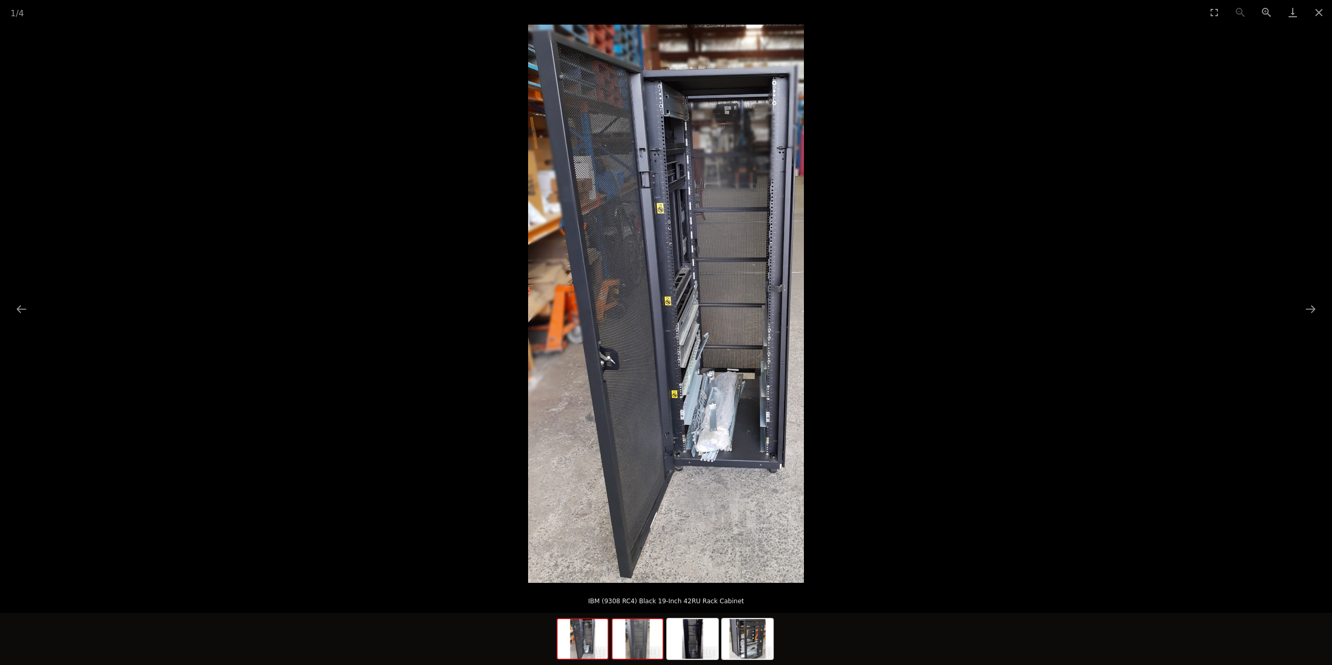
click at [633, 652] on img at bounding box center [637, 639] width 50 height 40
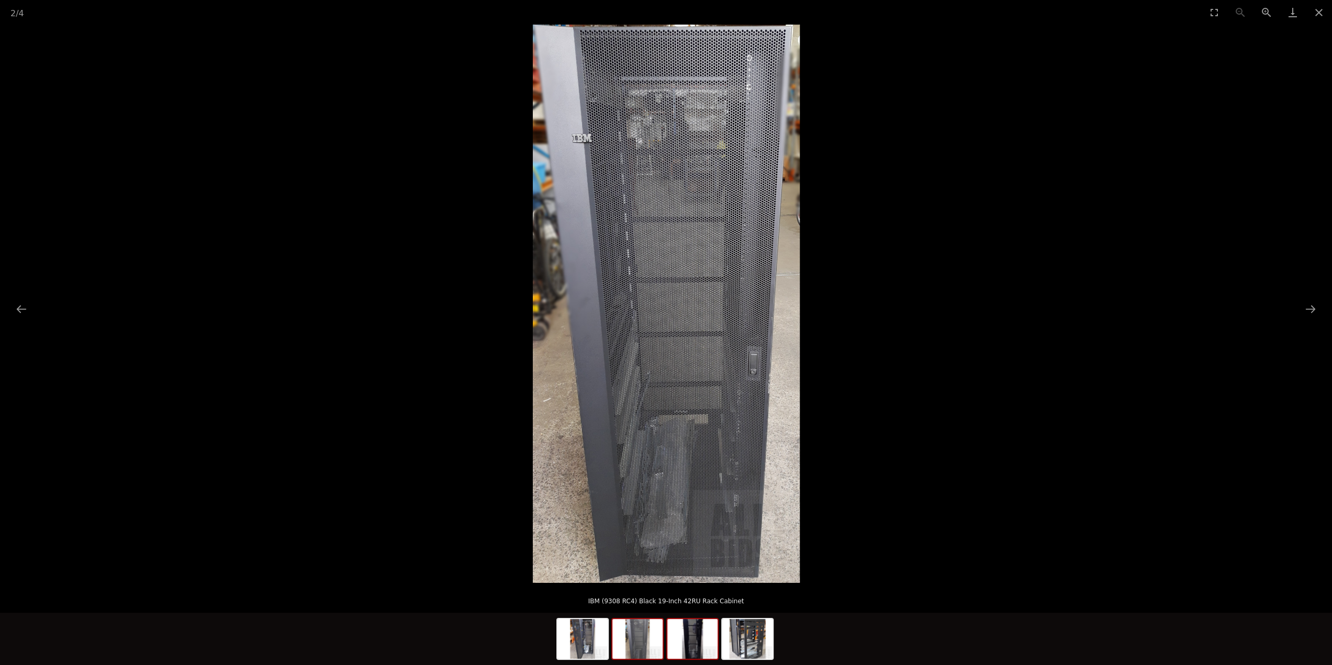
click at [705, 649] on img at bounding box center [692, 639] width 50 height 40
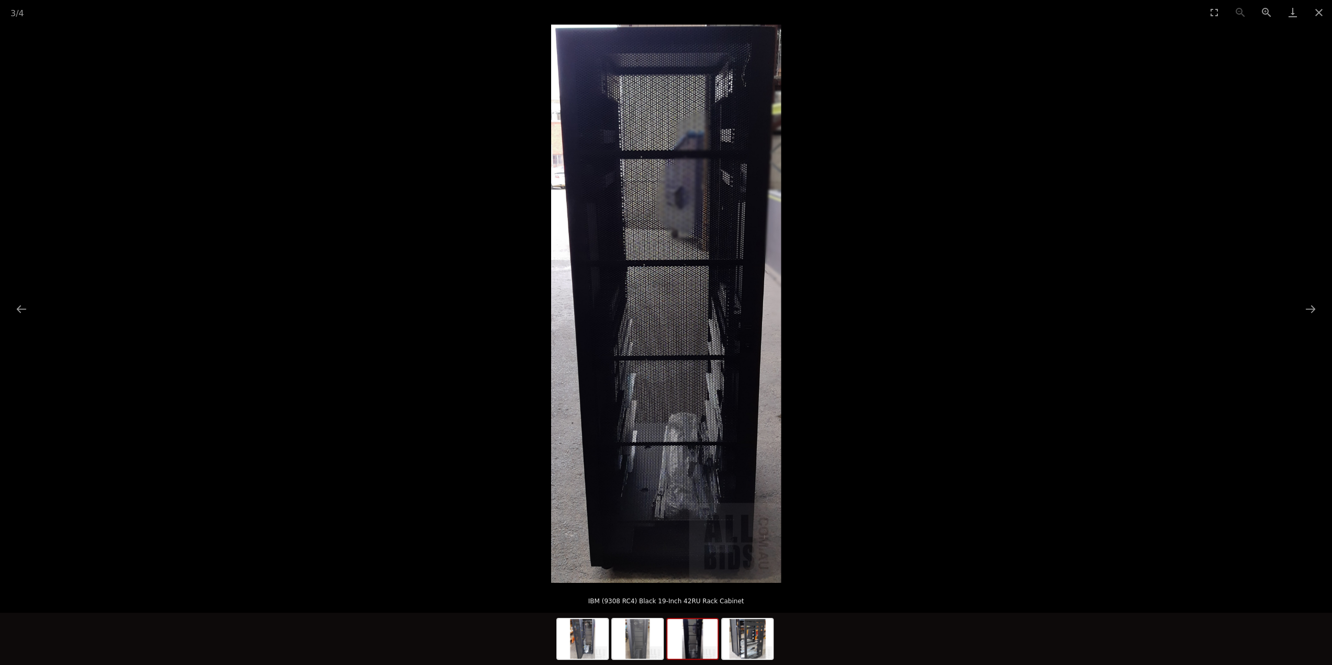
click at [791, 644] on div at bounding box center [666, 639] width 1332 height 52
click at [760, 635] on img at bounding box center [747, 639] width 50 height 40
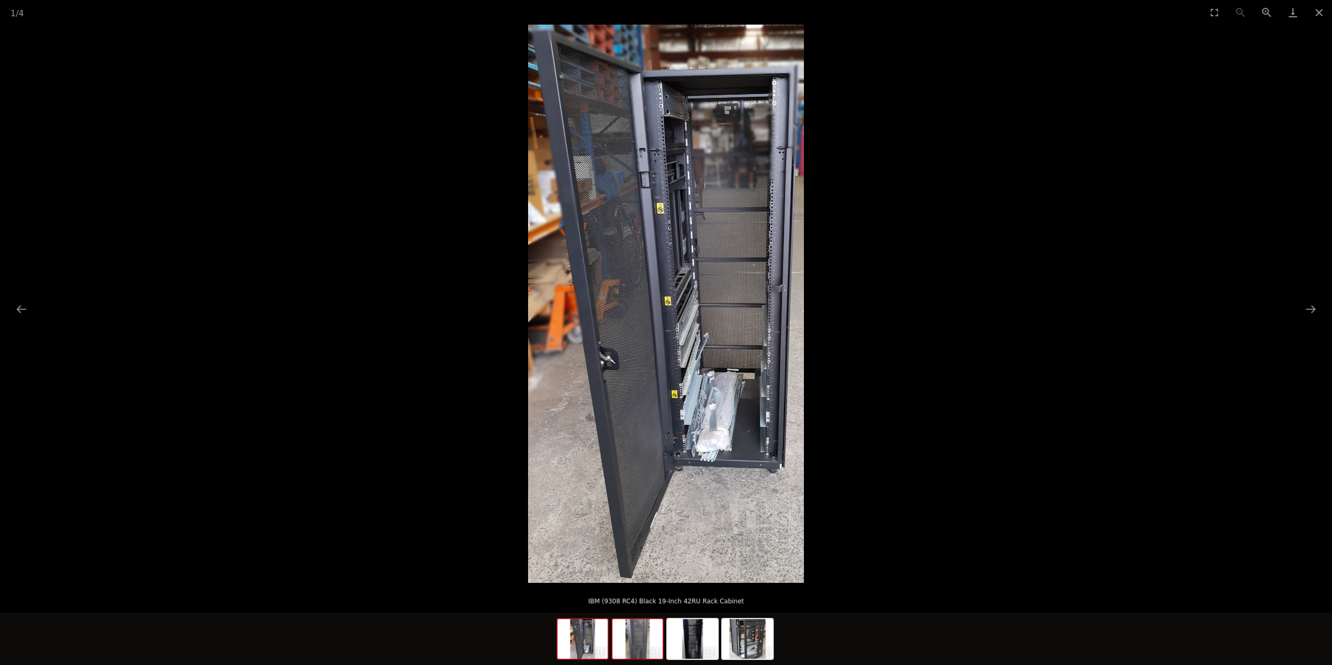
click at [636, 633] on img at bounding box center [637, 639] width 50 height 40
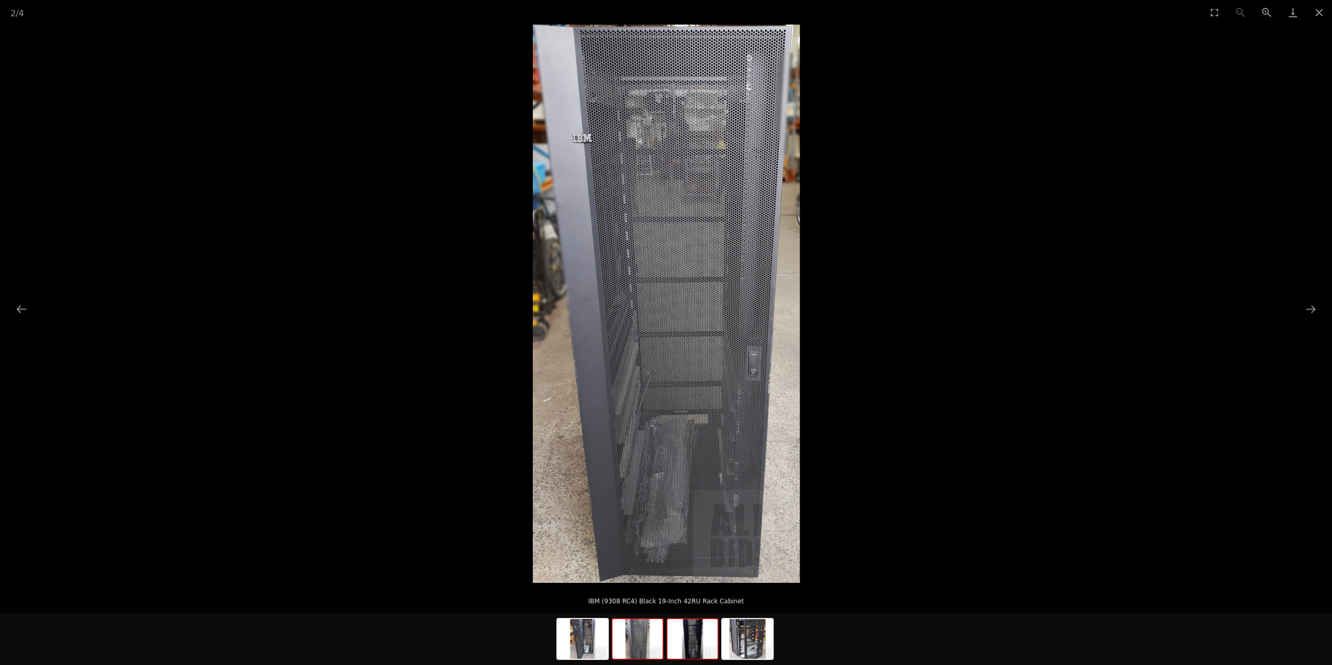
click at [691, 635] on img at bounding box center [692, 639] width 50 height 40
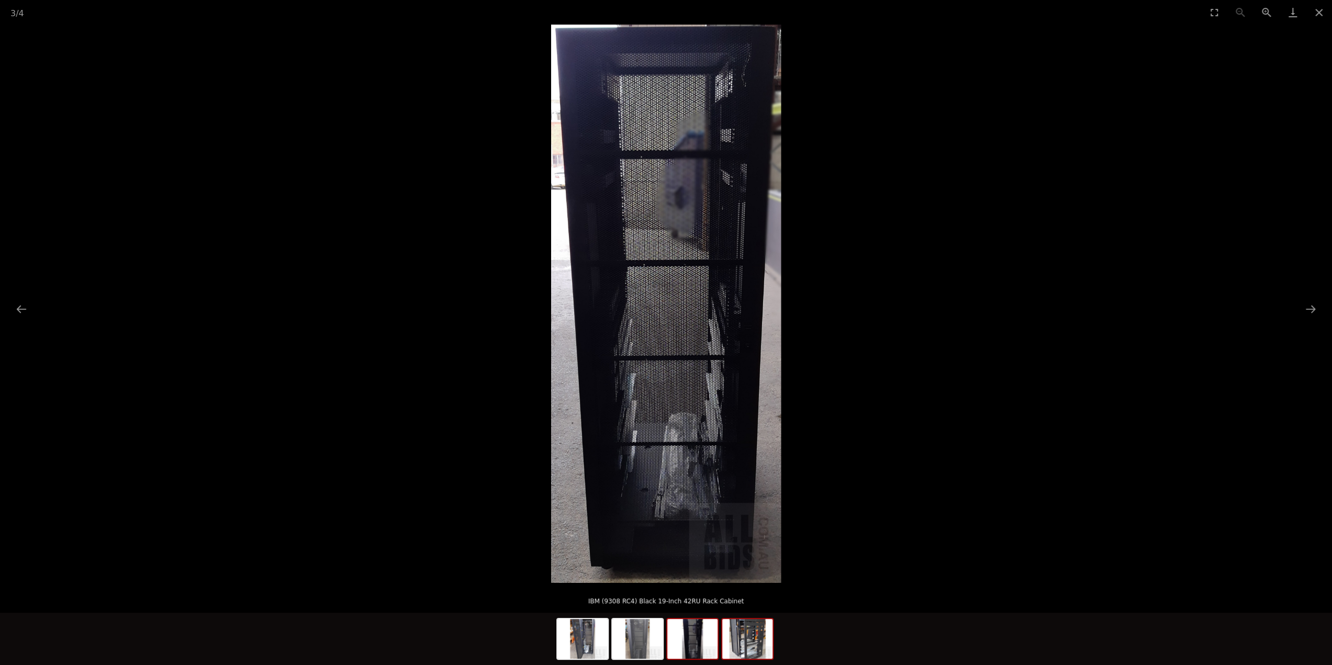
click at [741, 634] on img at bounding box center [747, 639] width 50 height 40
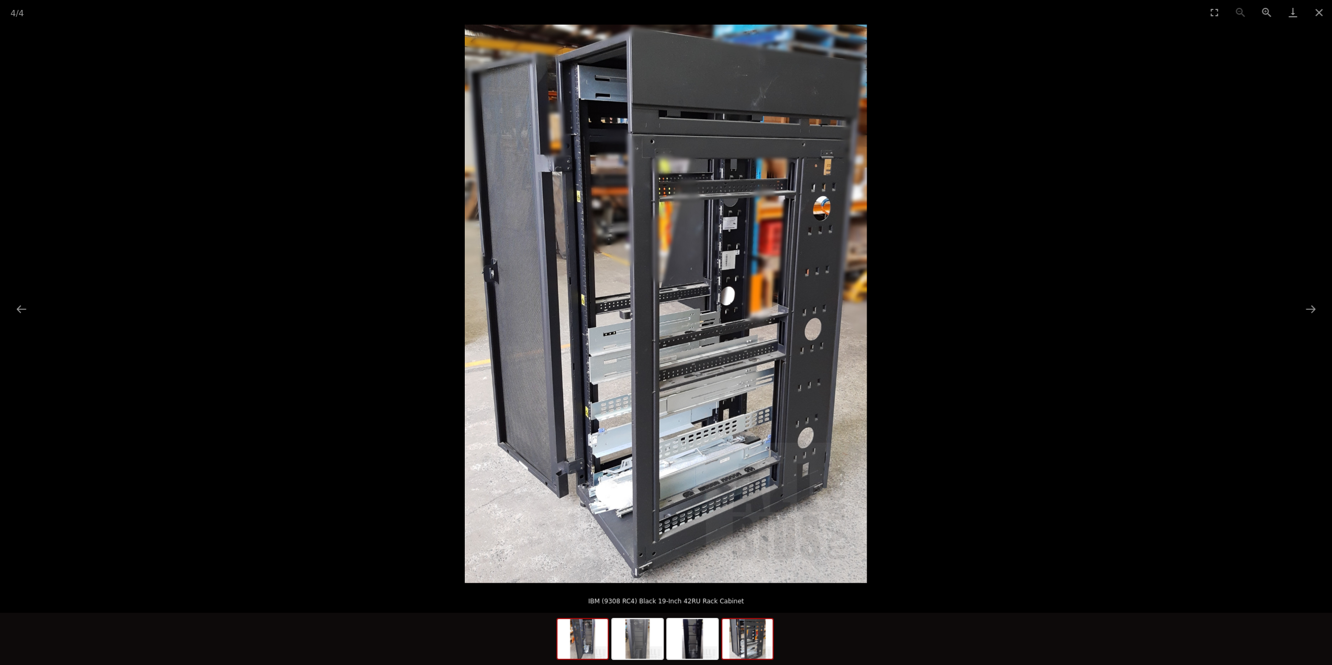
click at [580, 646] on img at bounding box center [582, 639] width 50 height 40
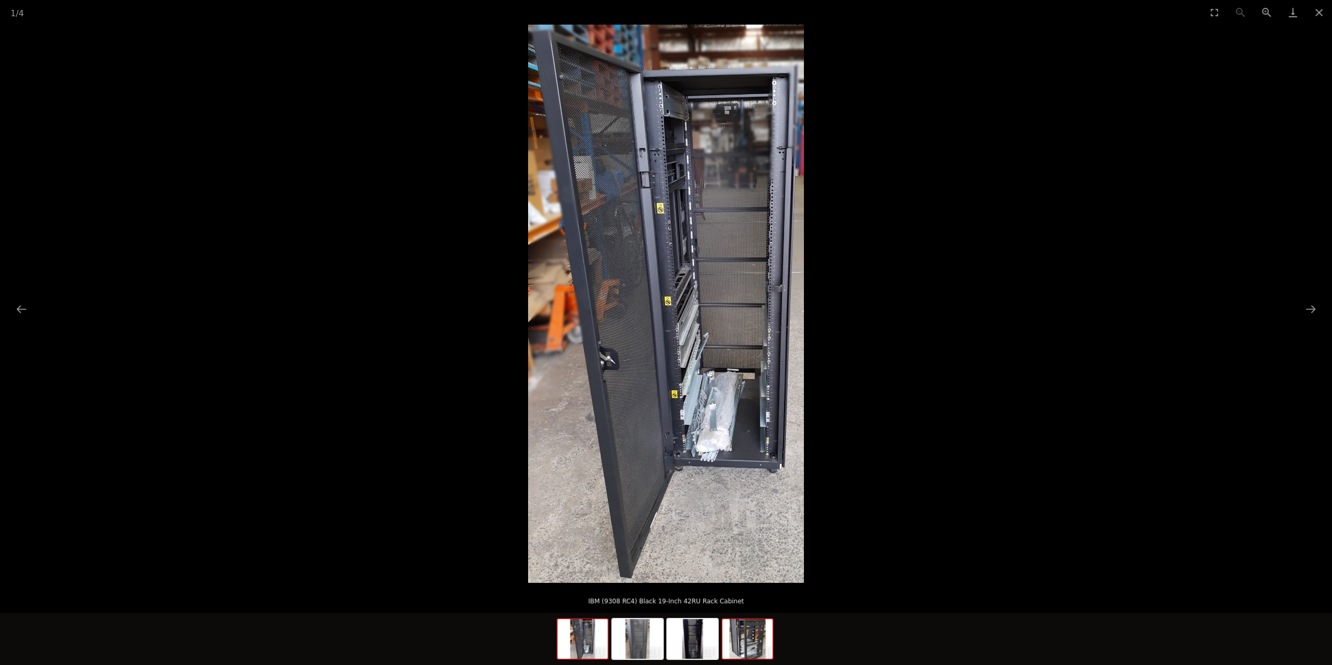
drag, startPoint x: 761, startPoint y: 632, endPoint x: 761, endPoint y: 623, distance: 8.9
click at [761, 632] on img at bounding box center [747, 639] width 50 height 40
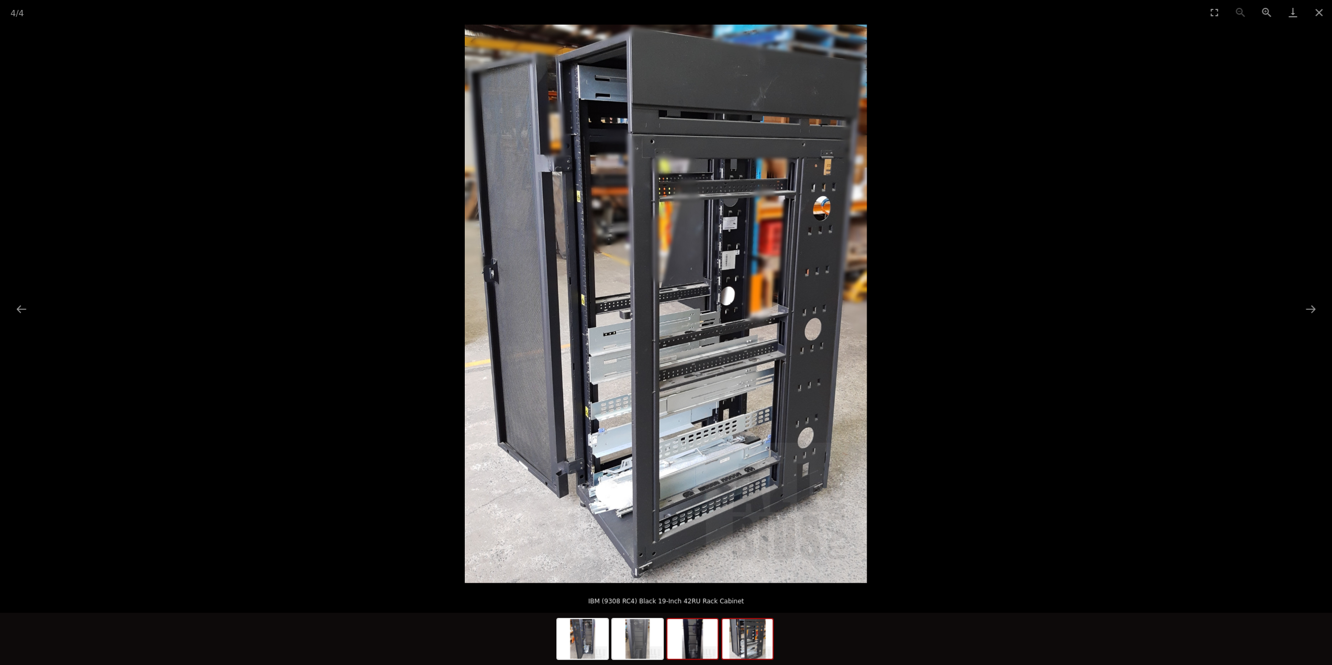
click at [695, 632] on img at bounding box center [692, 639] width 50 height 40
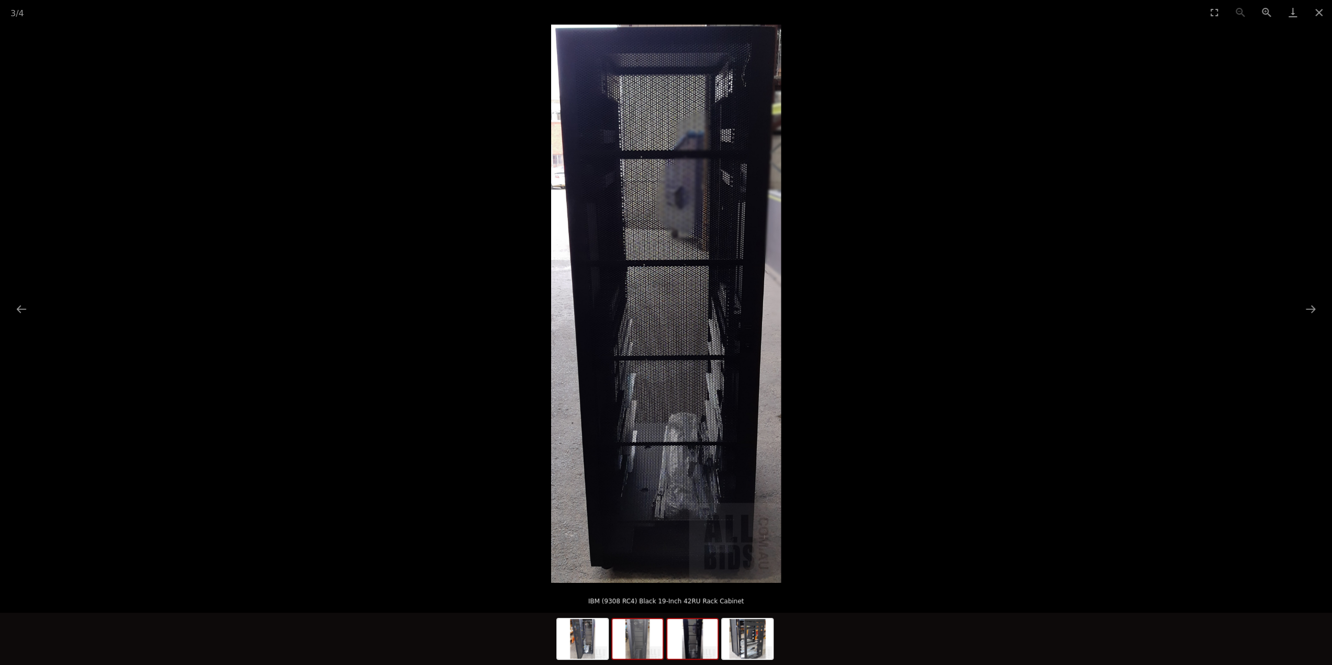
click at [642, 639] on img at bounding box center [637, 639] width 50 height 40
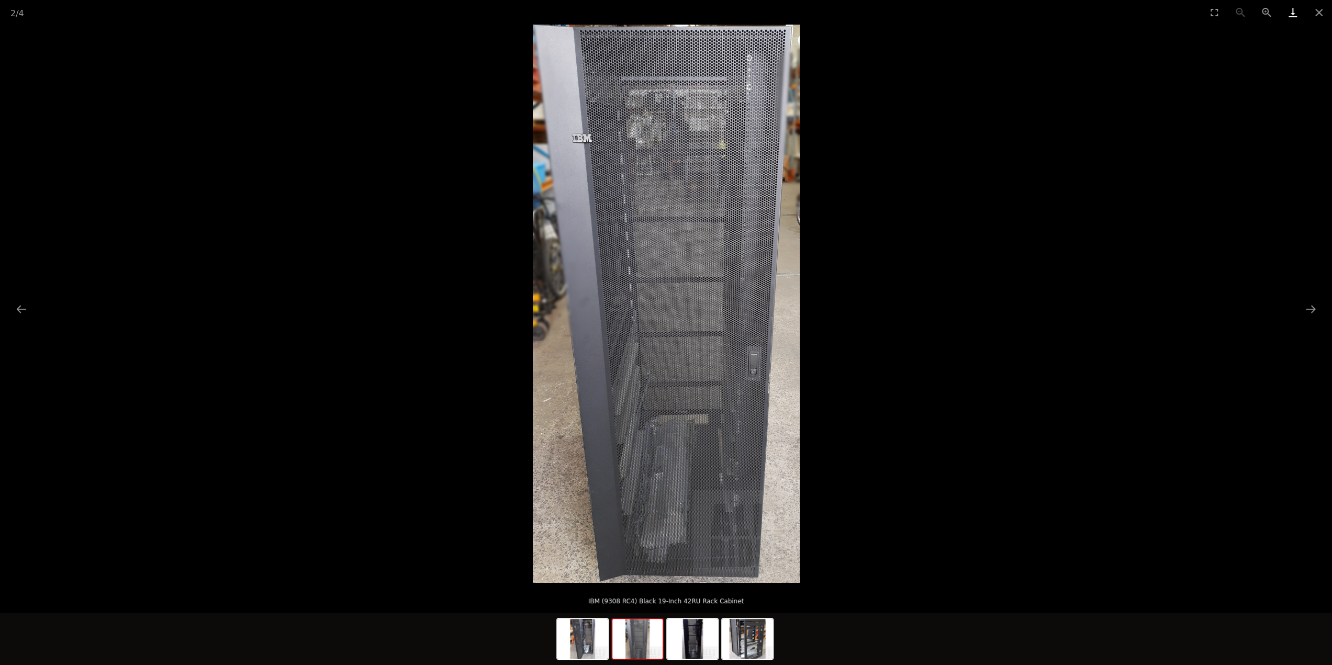
drag, startPoint x: 1313, startPoint y: 8, endPoint x: 1295, endPoint y: 14, distance: 19.0
click at [1313, 8] on button "Close gallery" at bounding box center [1319, 12] width 26 height 25
